Goal: Task Accomplishment & Management: Manage account settings

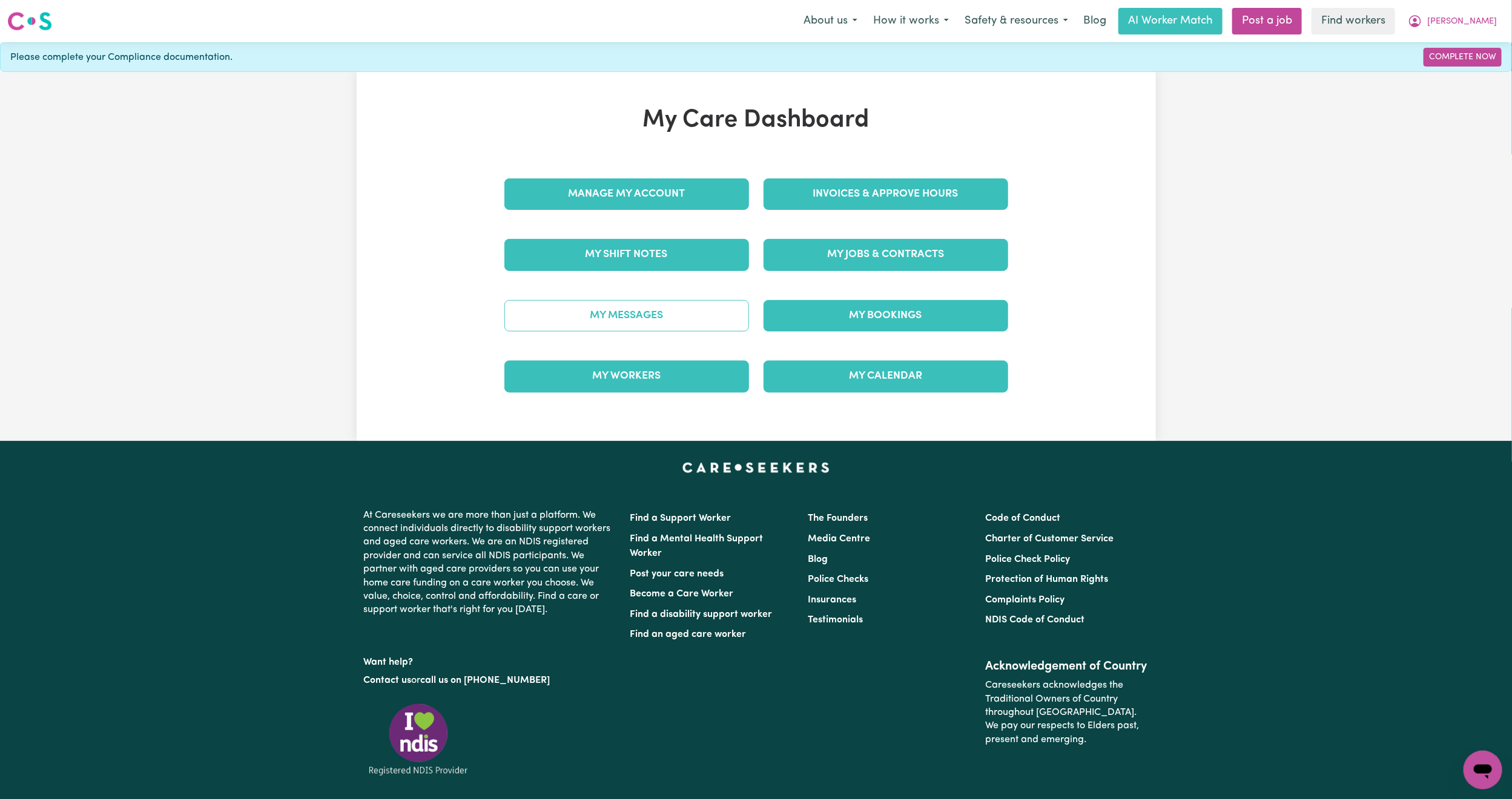
click at [650, 304] on link "My Messages" at bounding box center [627, 315] width 245 height 32
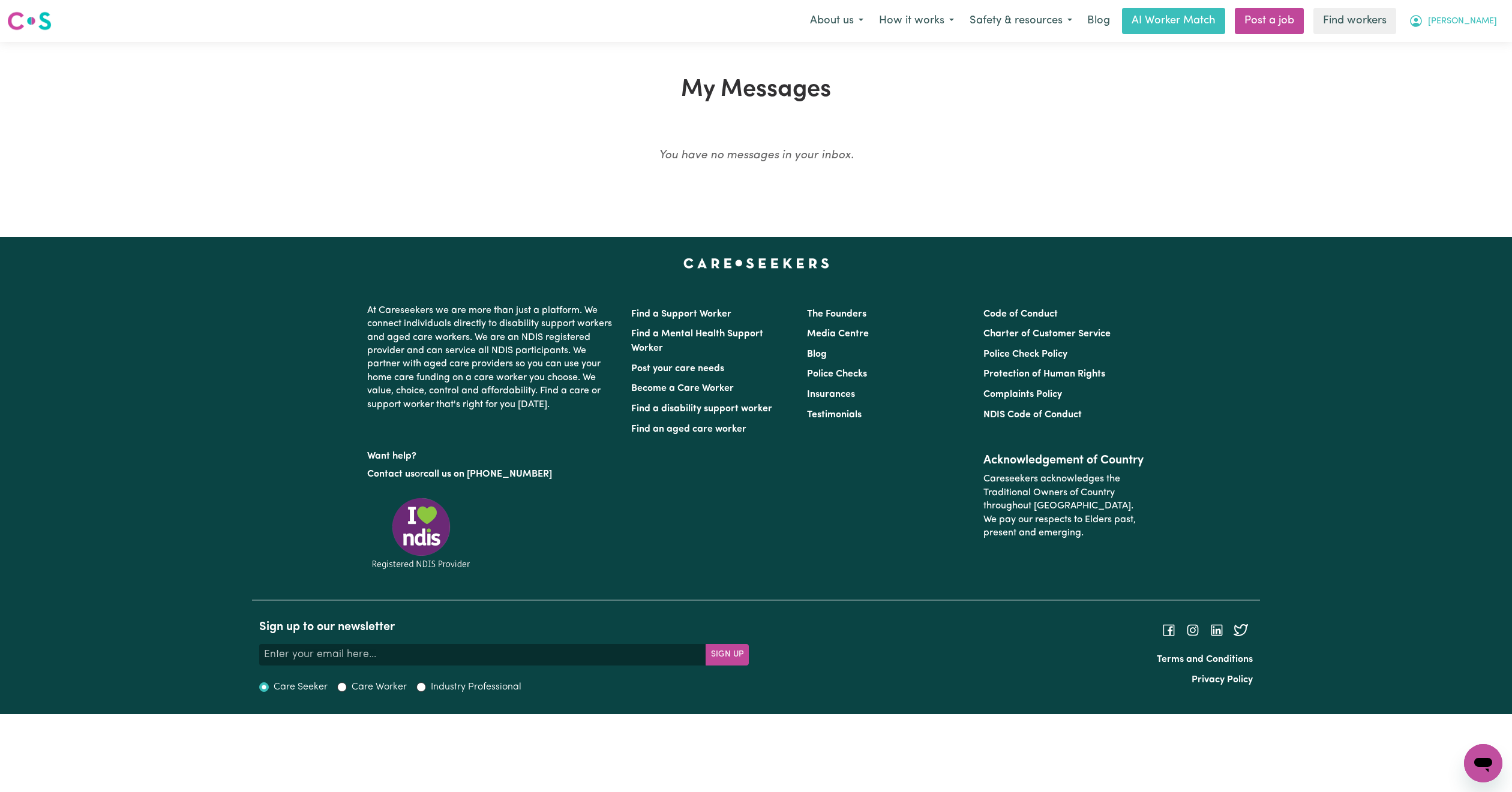
click at [1476, 27] on span "[PERSON_NAME]" at bounding box center [1463, 21] width 69 height 13
click at [1449, 49] on link "My Dashboard" at bounding box center [1457, 47] width 94 height 23
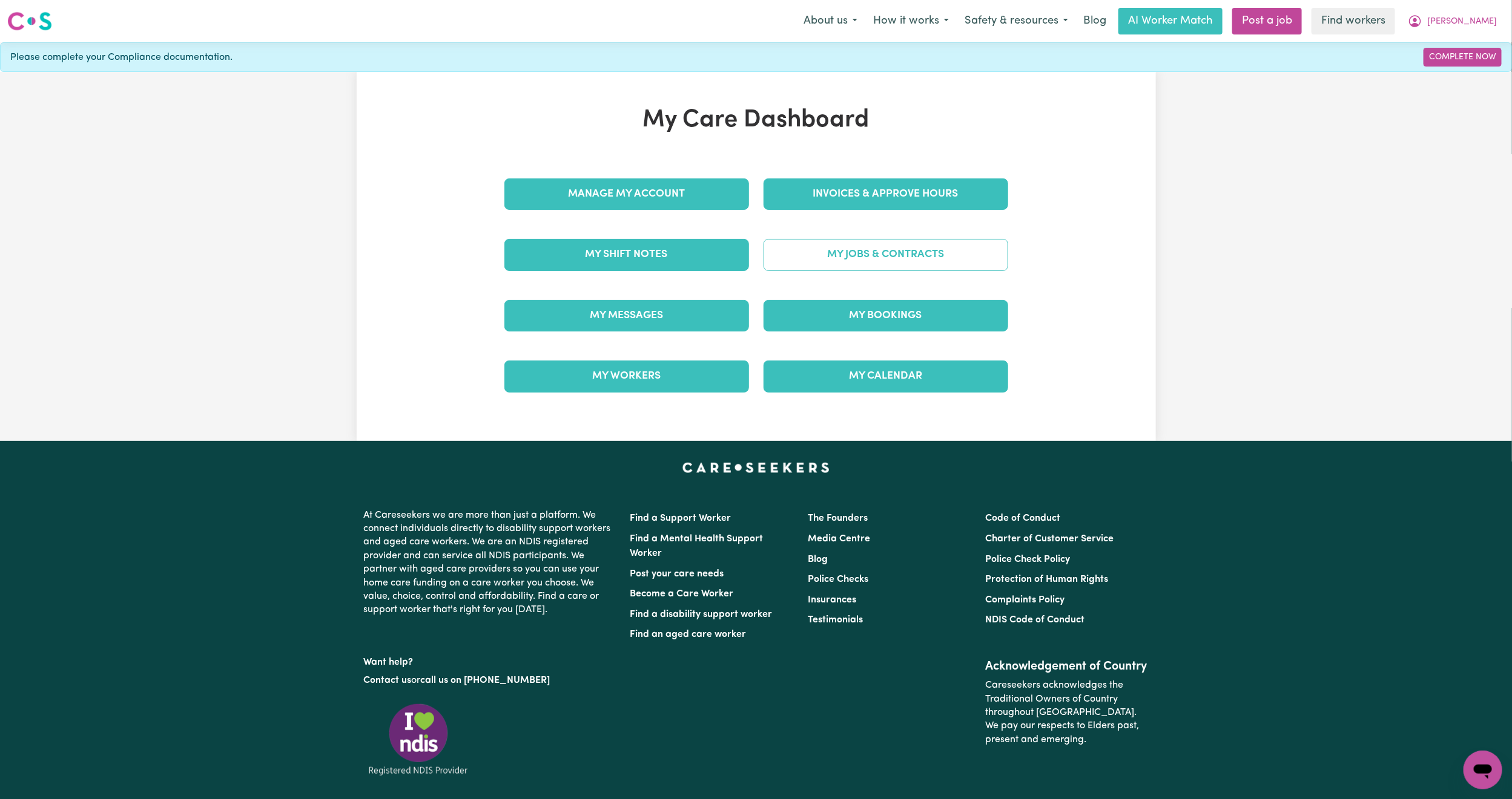
click at [861, 265] on link "My Jobs & Contracts" at bounding box center [886, 254] width 245 height 32
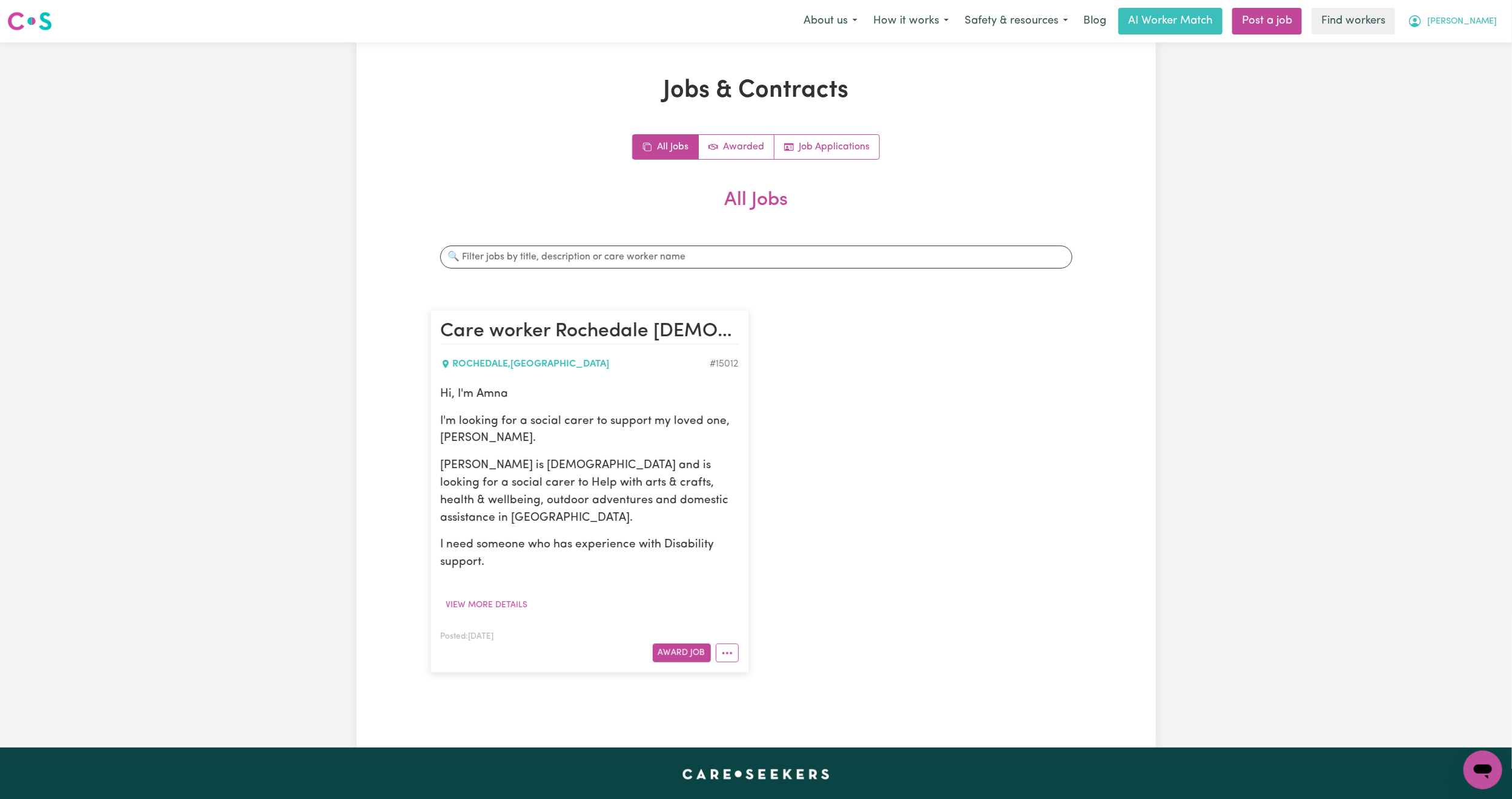
click at [1475, 26] on span "[PERSON_NAME]" at bounding box center [1462, 21] width 70 height 14
click at [1473, 42] on link "My Dashboard" at bounding box center [1456, 47] width 95 height 23
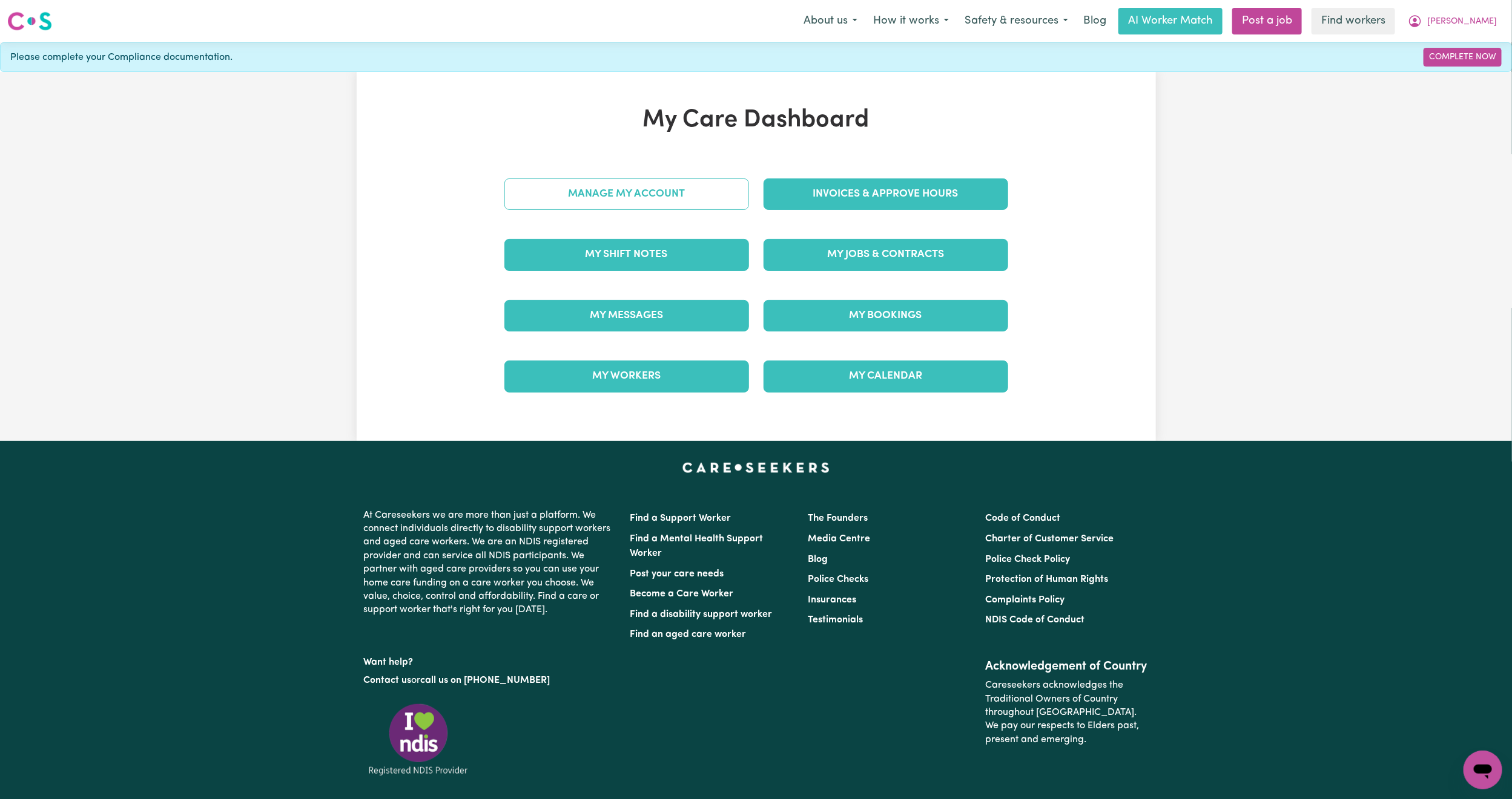
click at [664, 200] on link "Manage My Account" at bounding box center [627, 194] width 245 height 32
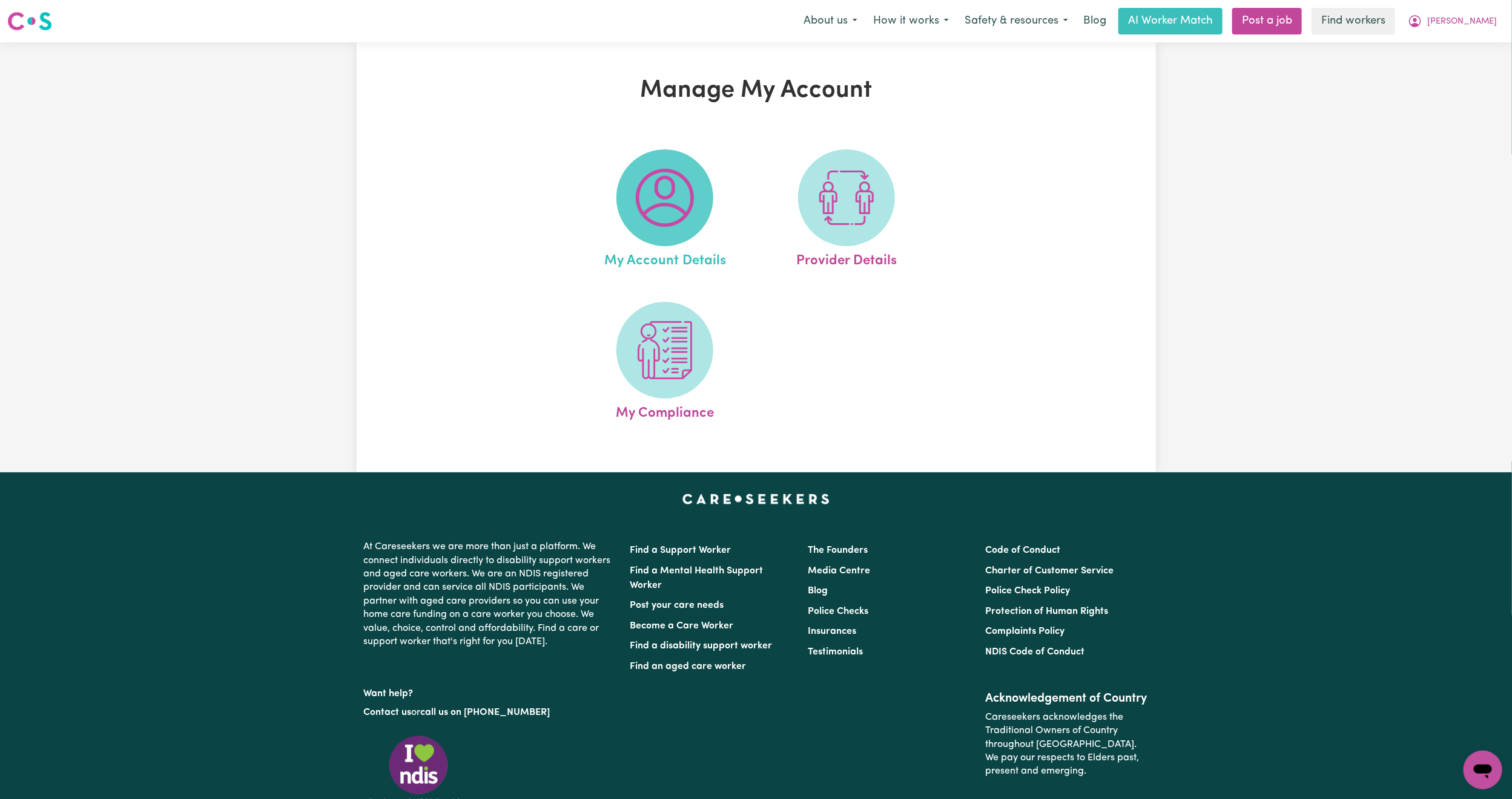
click at [671, 193] on img at bounding box center [665, 198] width 58 height 58
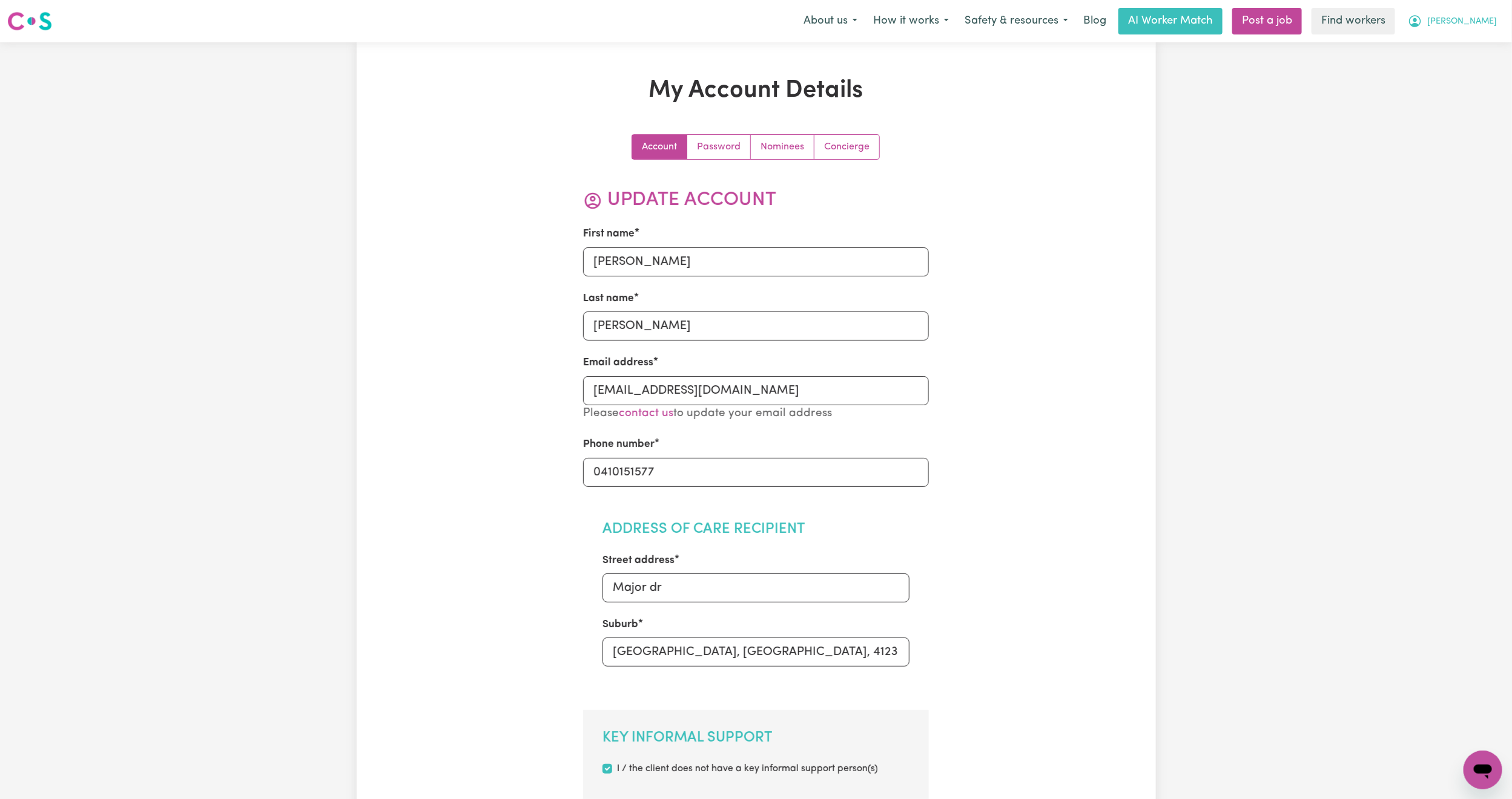
click at [1477, 33] on button "[PERSON_NAME]" at bounding box center [1452, 21] width 105 height 25
click at [1471, 50] on link "My Dashboard" at bounding box center [1456, 47] width 95 height 23
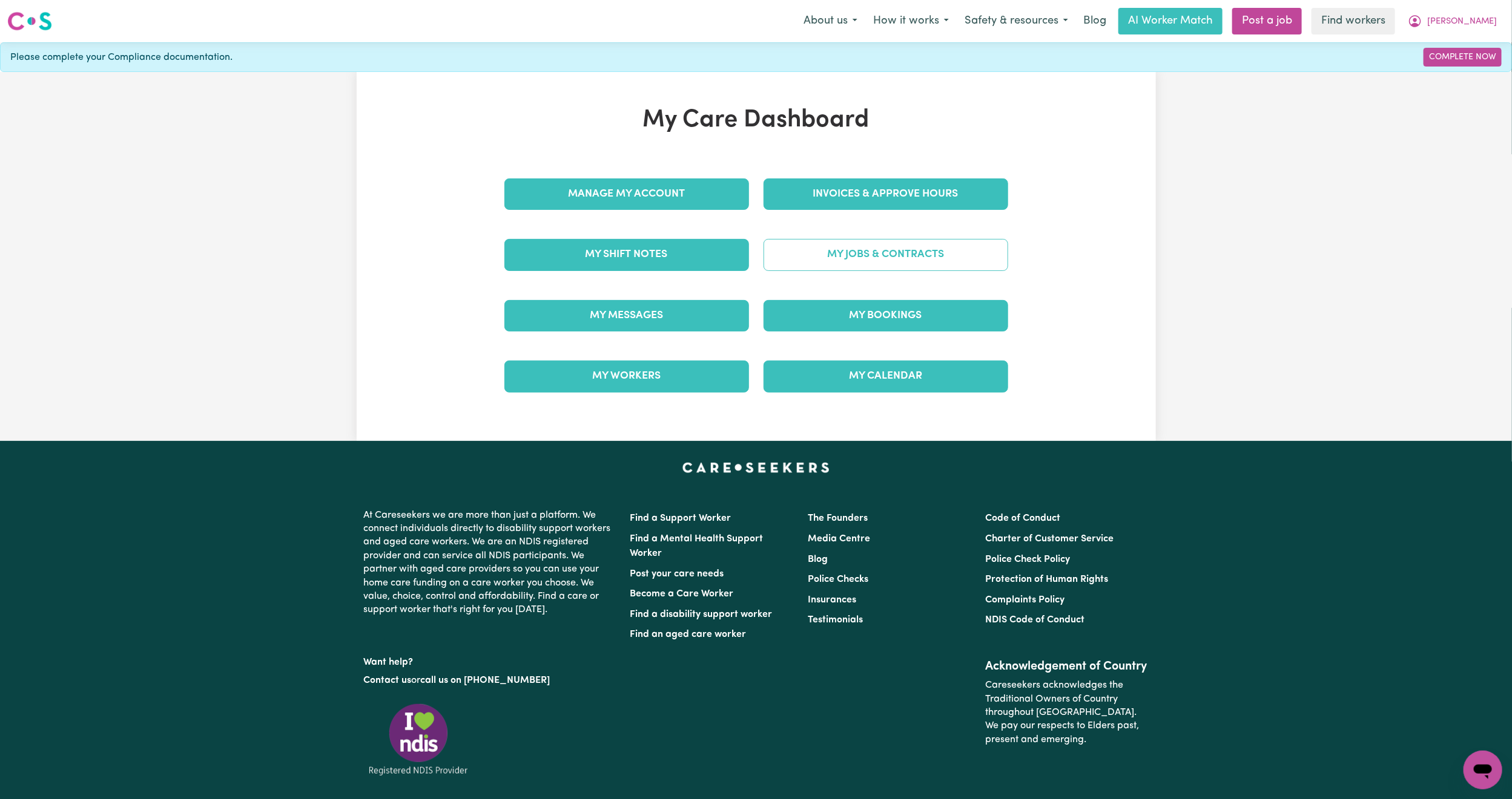
click at [818, 260] on link "My Jobs & Contracts" at bounding box center [886, 254] width 245 height 32
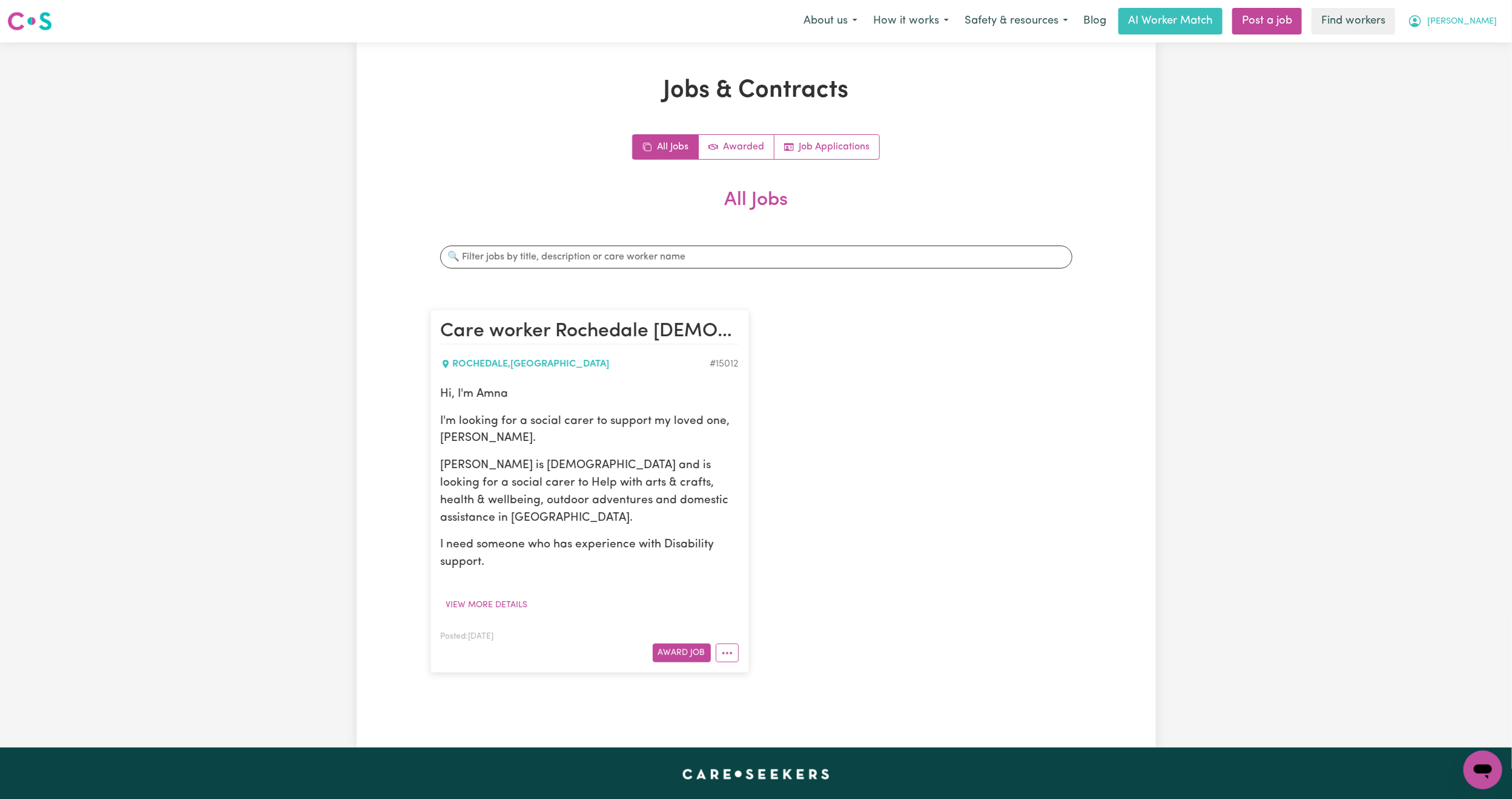
click at [1492, 21] on span "[PERSON_NAME]" at bounding box center [1462, 21] width 70 height 14
click at [1472, 44] on link "My Dashboard" at bounding box center [1456, 47] width 95 height 23
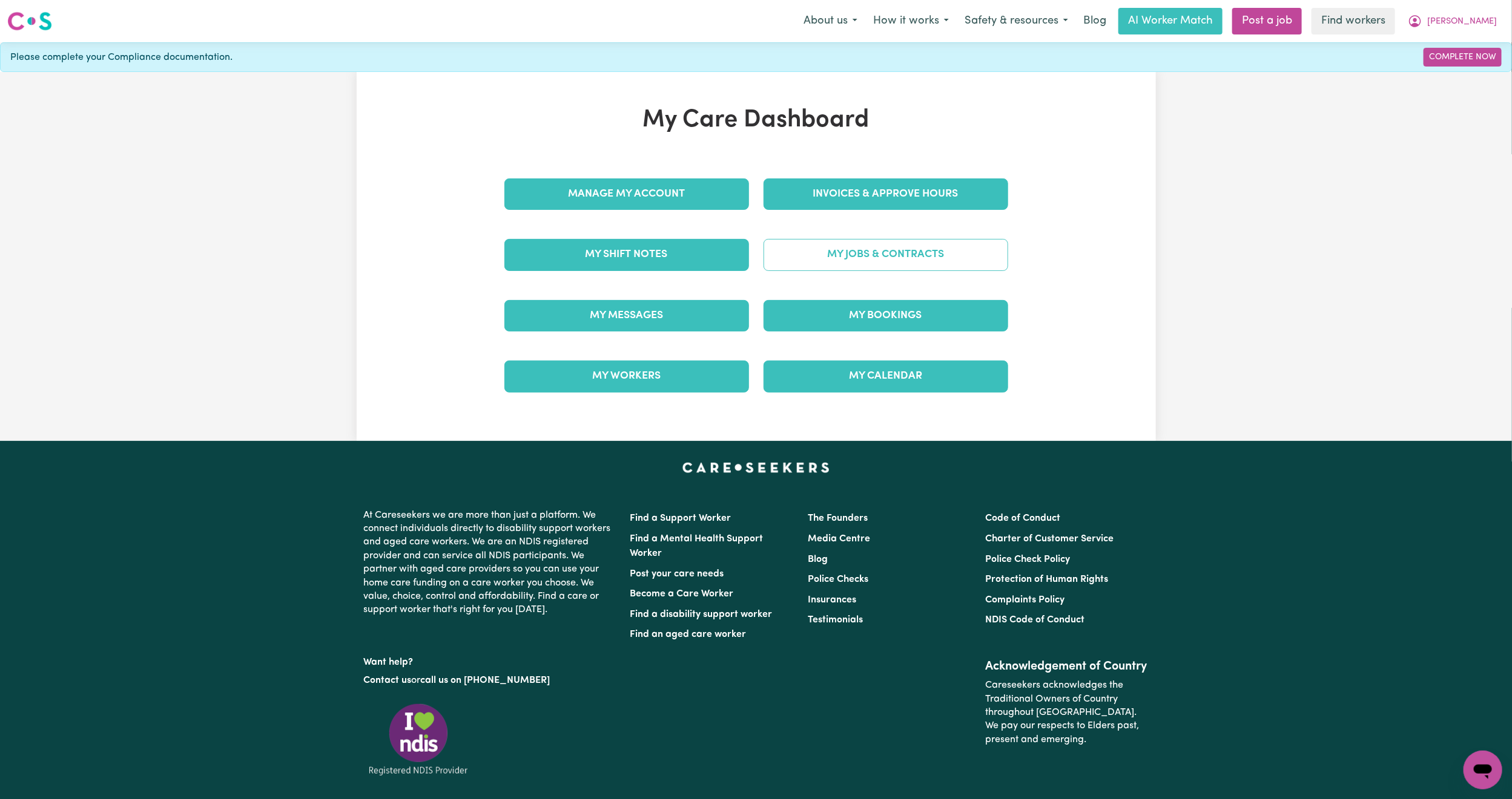
click at [854, 252] on link "My Jobs & Contracts" at bounding box center [886, 254] width 245 height 32
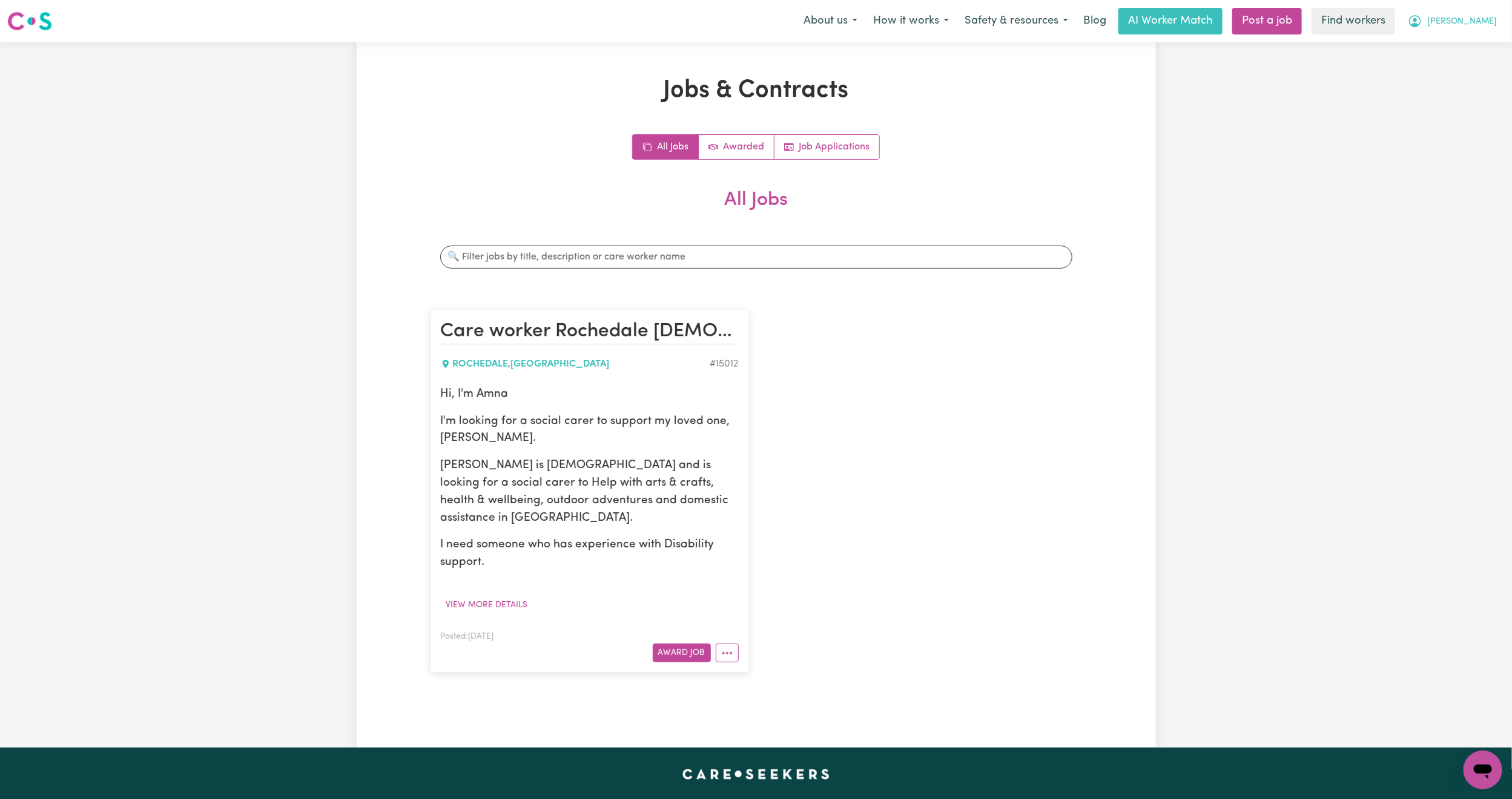
click at [1422, 26] on icon "My Account" at bounding box center [1415, 21] width 15 height 15
click at [1462, 52] on link "My Dashboard" at bounding box center [1456, 47] width 95 height 23
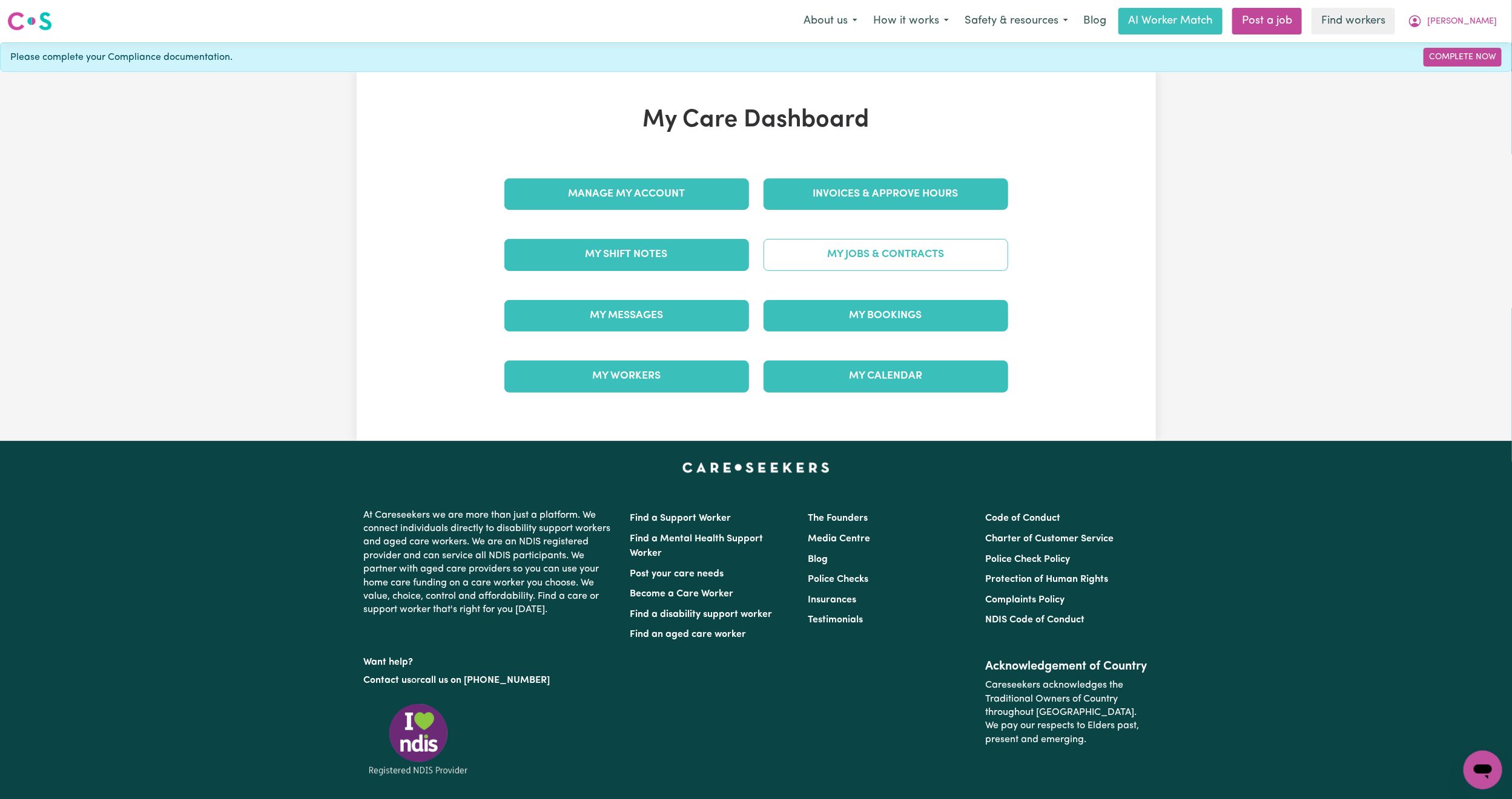
click at [849, 269] on link "My Jobs & Contracts" at bounding box center [886, 254] width 245 height 32
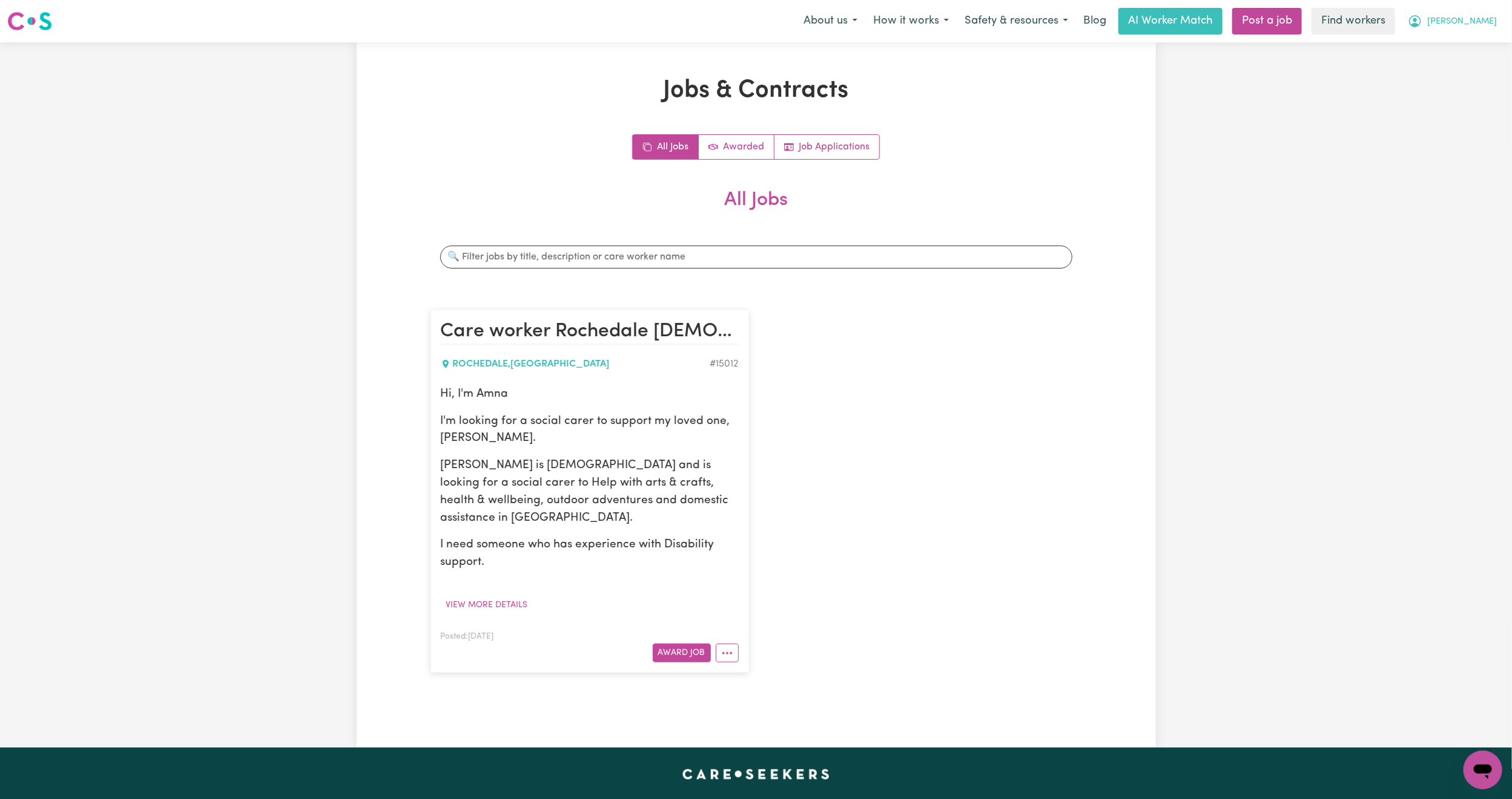
click at [1482, 24] on span "[PERSON_NAME]" at bounding box center [1462, 21] width 70 height 14
click at [1462, 48] on link "My Dashboard" at bounding box center [1456, 47] width 95 height 23
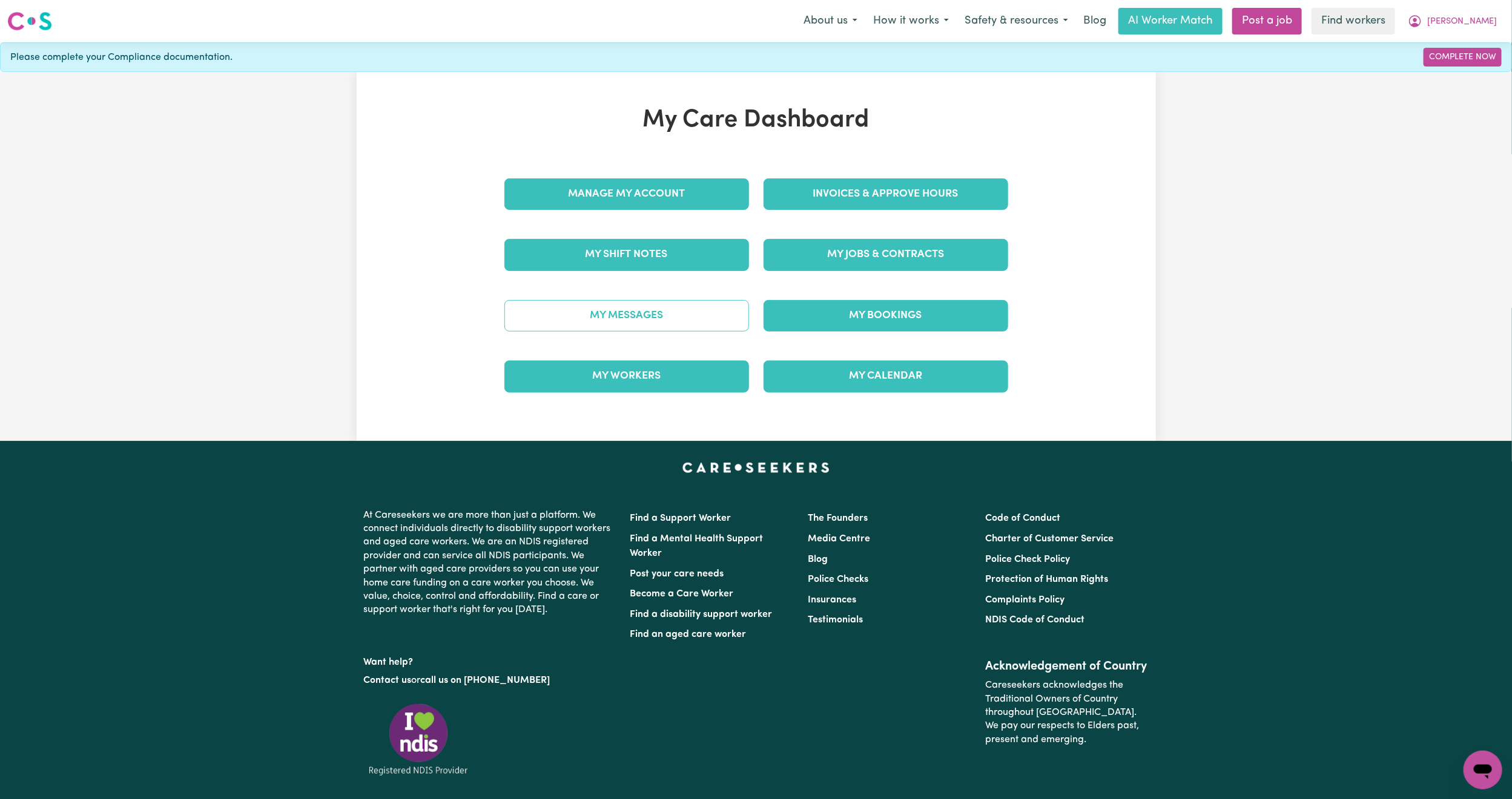
click at [642, 320] on link "My Messages" at bounding box center [627, 315] width 245 height 32
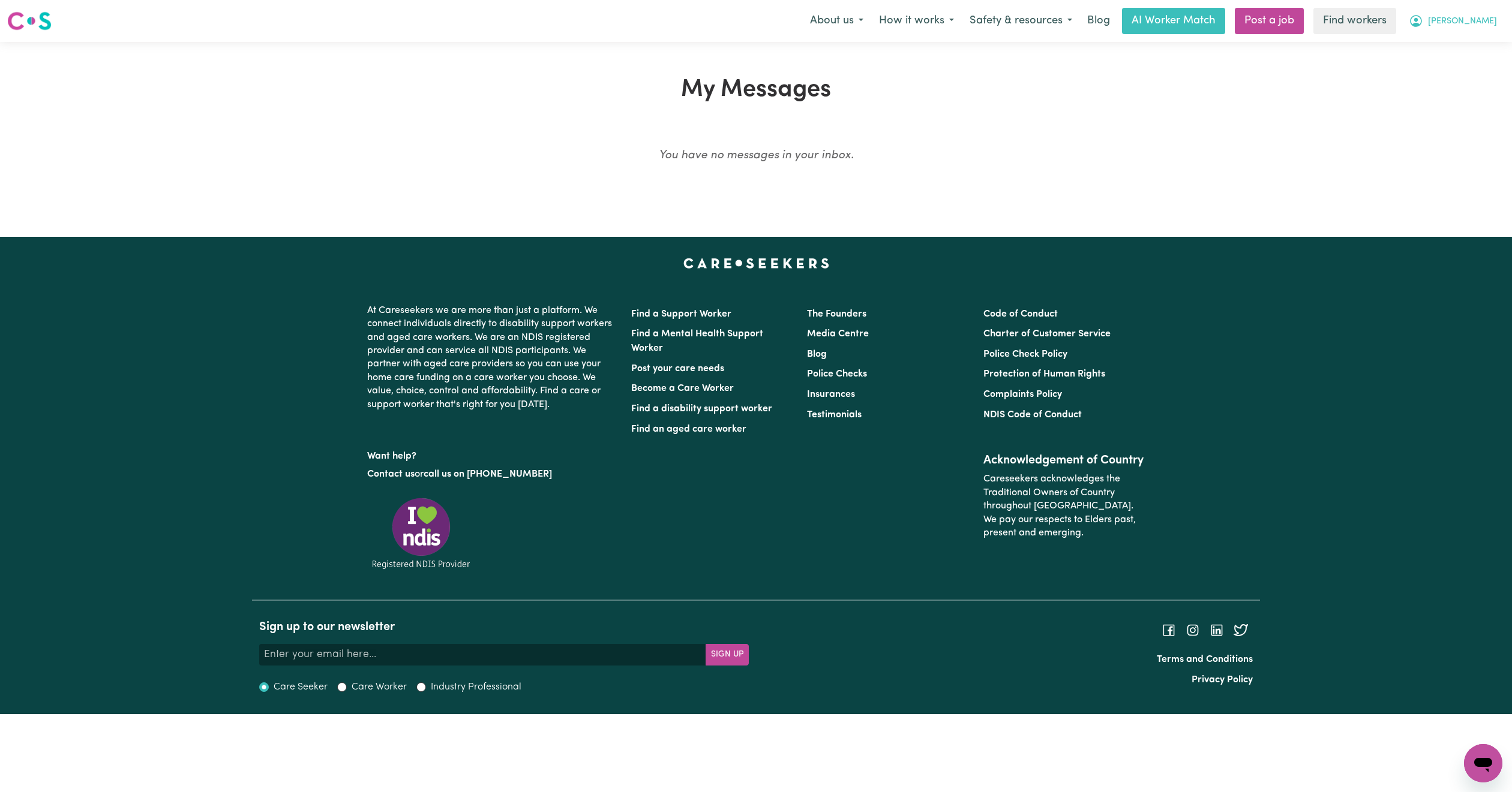
click at [1481, 18] on span "[PERSON_NAME]" at bounding box center [1463, 21] width 69 height 13
click at [1462, 38] on link "My Dashboard" at bounding box center [1457, 47] width 94 height 23
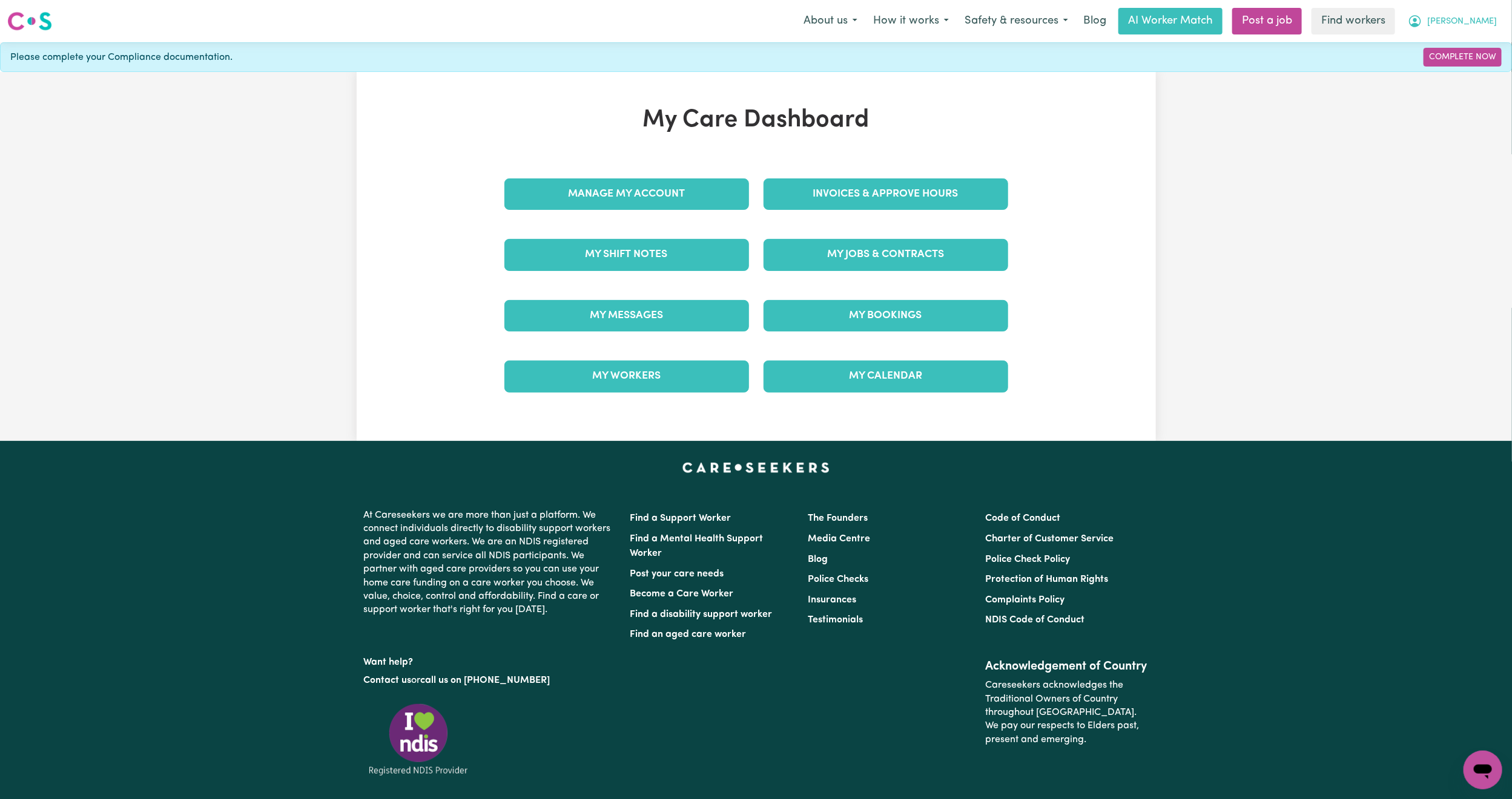
click at [1491, 13] on button "[PERSON_NAME]" at bounding box center [1452, 21] width 105 height 25
click at [1459, 62] on link "Logout" at bounding box center [1456, 70] width 95 height 23
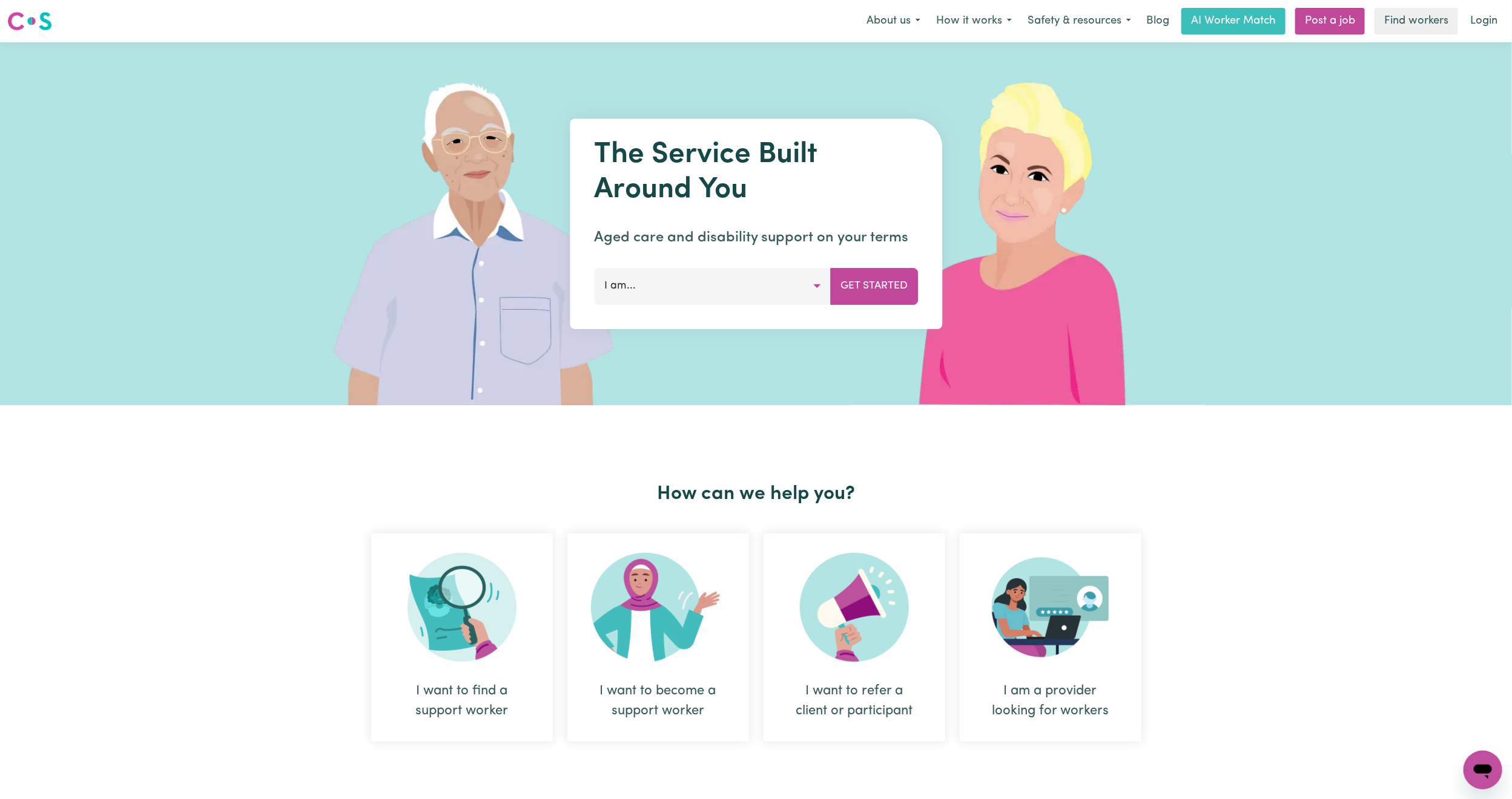
click at [1493, 20] on link "Login" at bounding box center [1483, 21] width 42 height 26
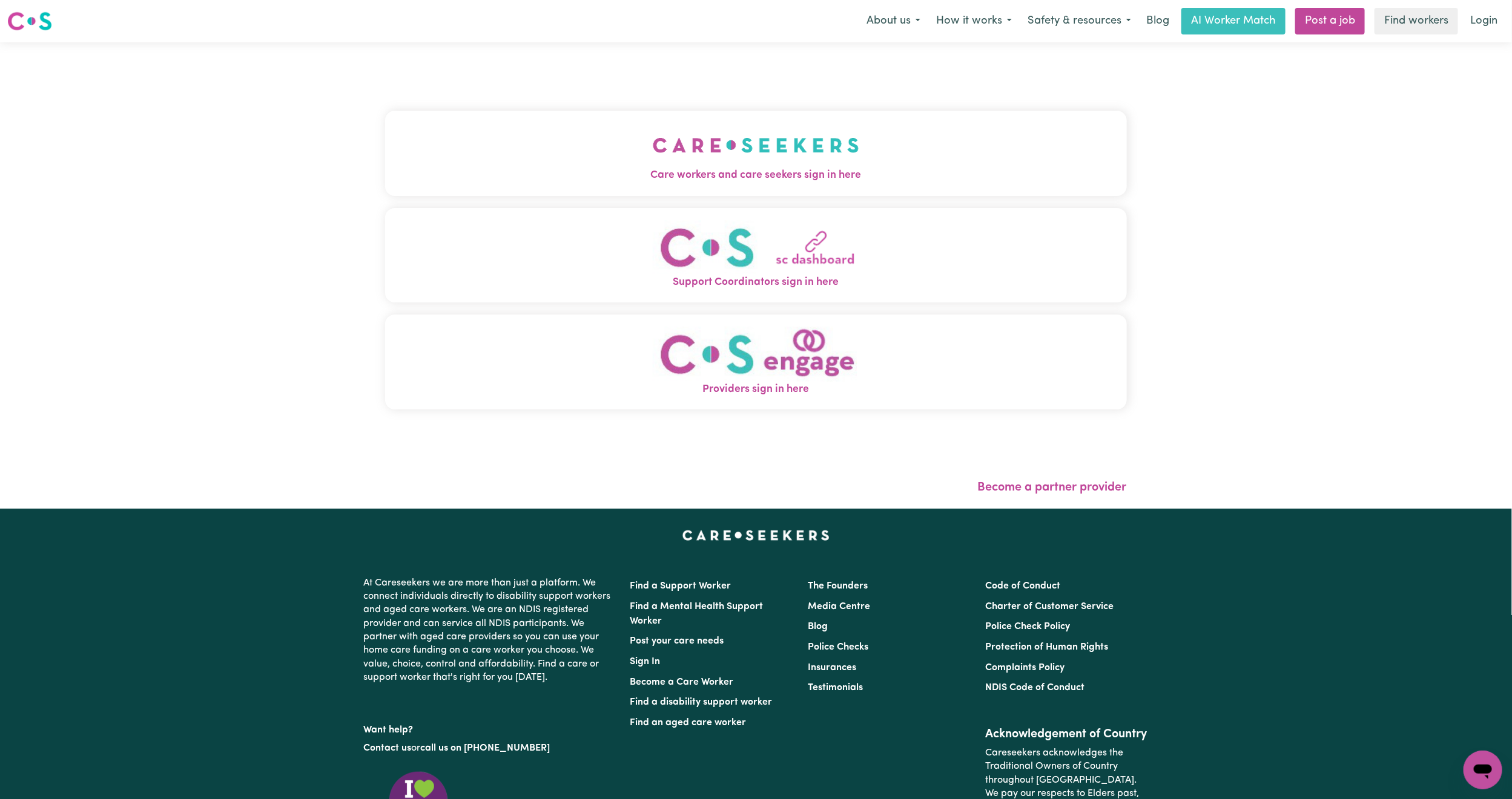
click at [496, 140] on button "Care workers and care seekers sign in here" at bounding box center [756, 153] width 742 height 85
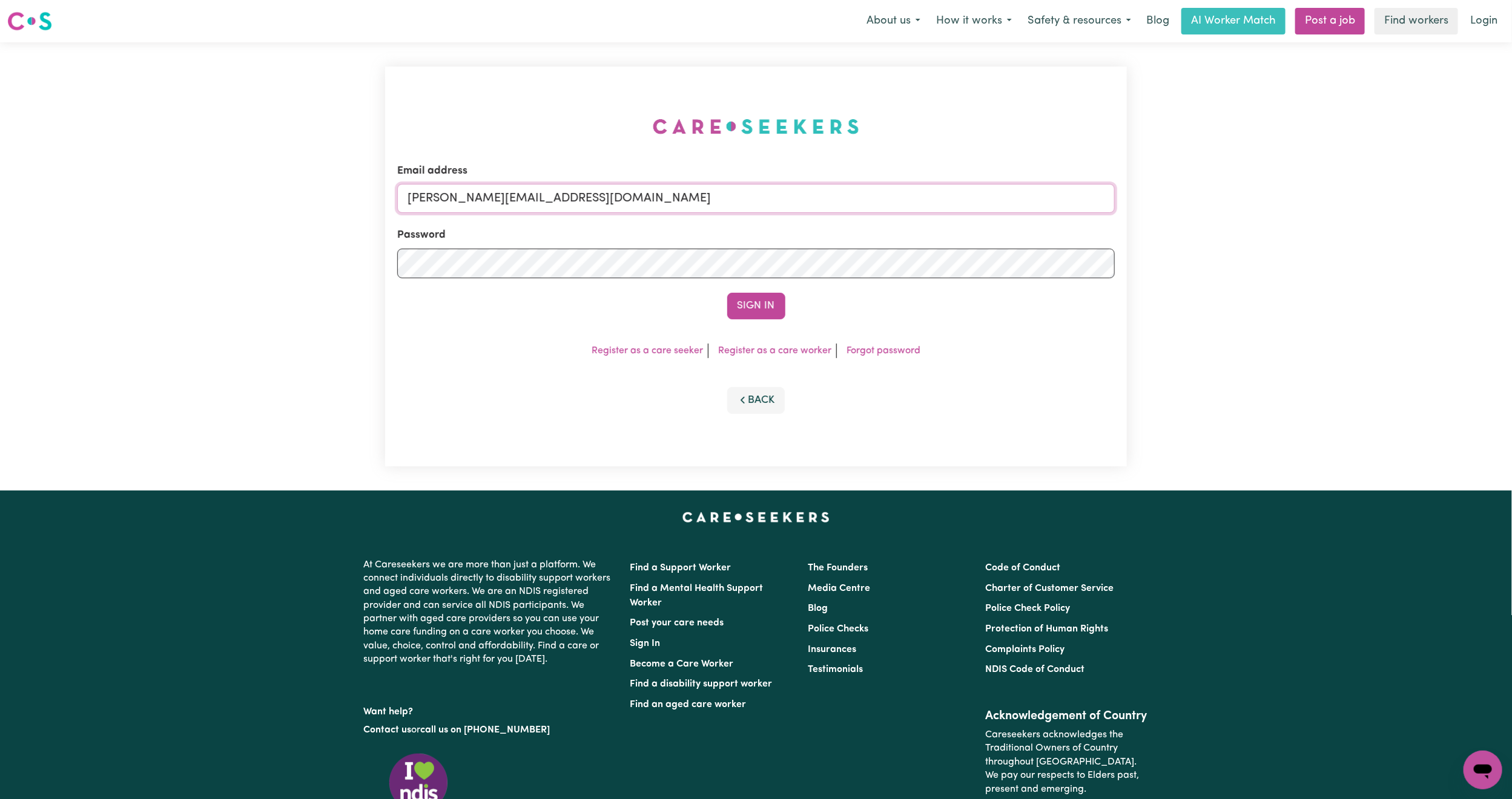
click at [512, 202] on input "[PERSON_NAME][EMAIL_ADDRESS][DOMAIN_NAME]" at bounding box center [756, 198] width 718 height 29
drag, startPoint x: 472, startPoint y: 198, endPoint x: 1063, endPoint y: 240, distance: 592.5
click at [1063, 240] on form "Email address [EMAIL_ADDRESS][PERSON_NAME][DOMAIN_NAME] Password Sign In" at bounding box center [756, 241] width 718 height 156
type input "superuser~[EMAIL_ADDRESS][DOMAIN_NAME]"
click at [727, 293] on button "Sign In" at bounding box center [756, 306] width 58 height 26
